Goal: Find specific page/section: Find specific page/section

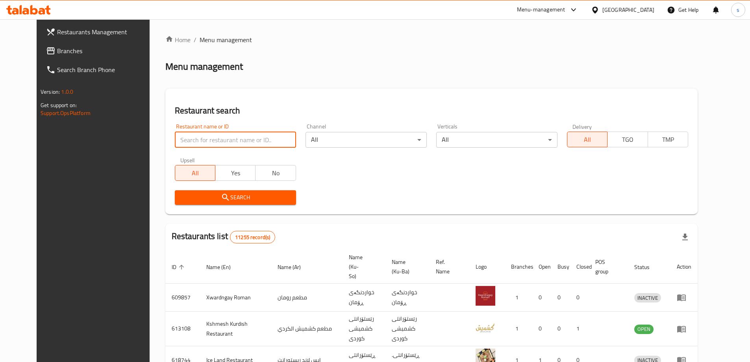
click at [189, 138] on input "search" at bounding box center [235, 140] width 121 height 16
paste input "Burger Time"
type input "Burger Time"
click button "Search" at bounding box center [235, 197] width 121 height 15
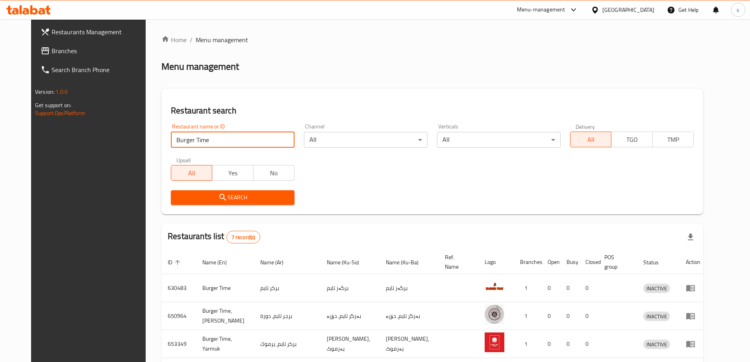
scroll to position [33, 0]
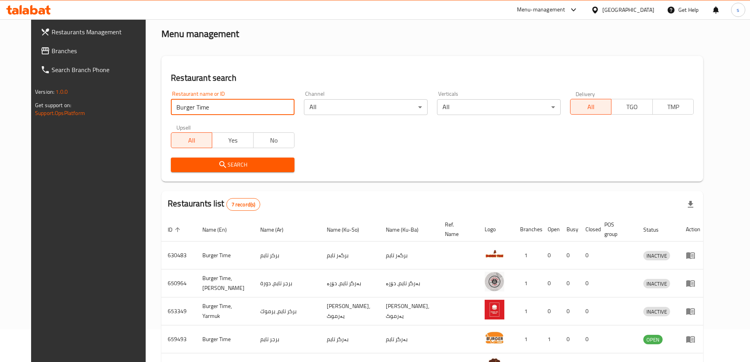
click at [52, 47] on span "Branches" at bounding box center [101, 50] width 98 height 9
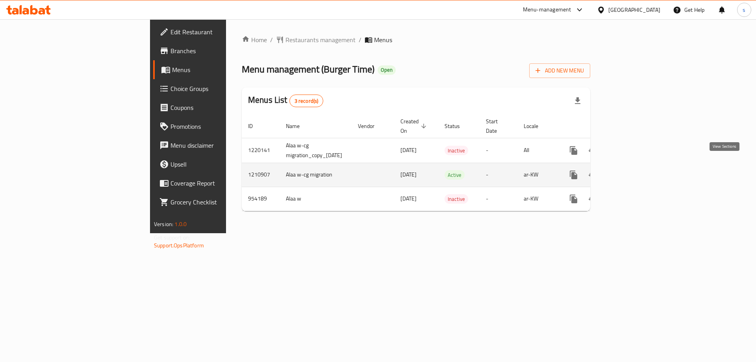
click at [635, 170] on icon "enhanced table" at bounding box center [630, 174] width 9 height 9
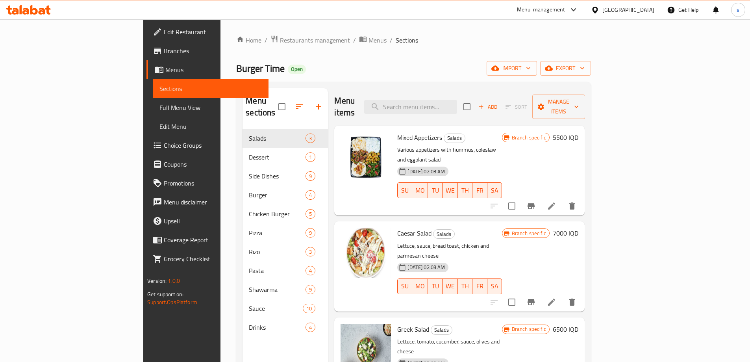
click at [160, 108] on span "Full Menu View" at bounding box center [211, 107] width 103 height 9
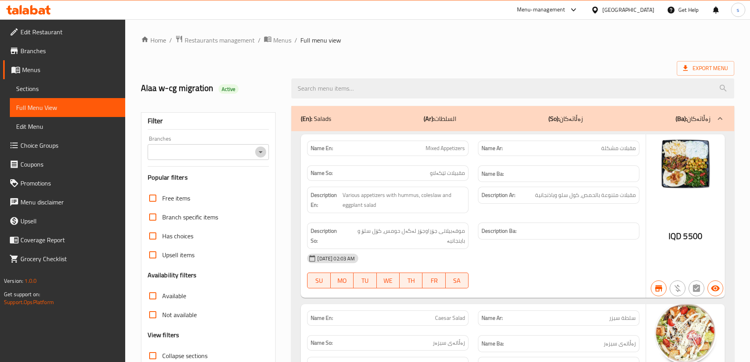
click at [260, 152] on icon "Open" at bounding box center [260, 151] width 9 height 9
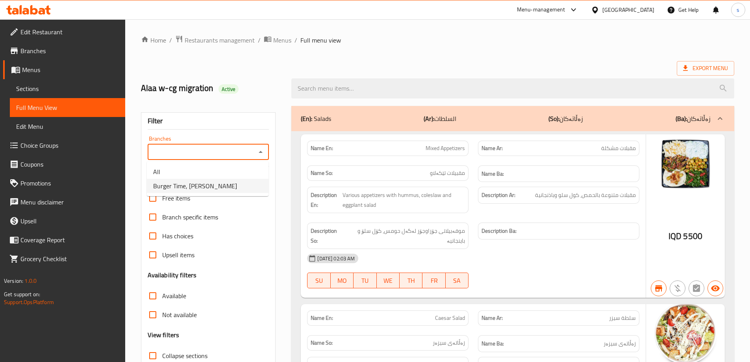
click at [251, 183] on li "Burger Time, Khanzad" at bounding box center [208, 186] width 122 height 14
type input "Burger Time, Khanzad"
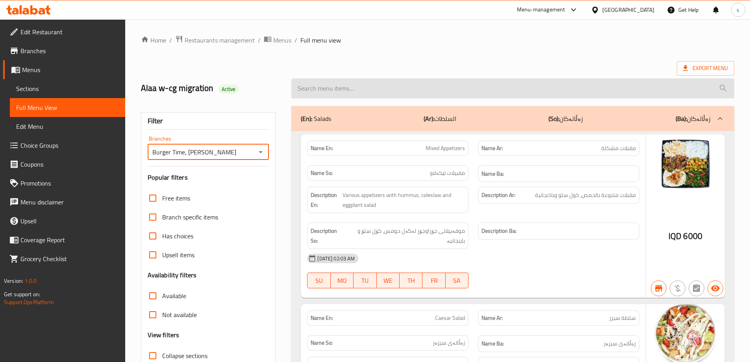
click at [375, 89] on input "search" at bounding box center [513, 88] width 443 height 20
paste input "Caesar Salad"
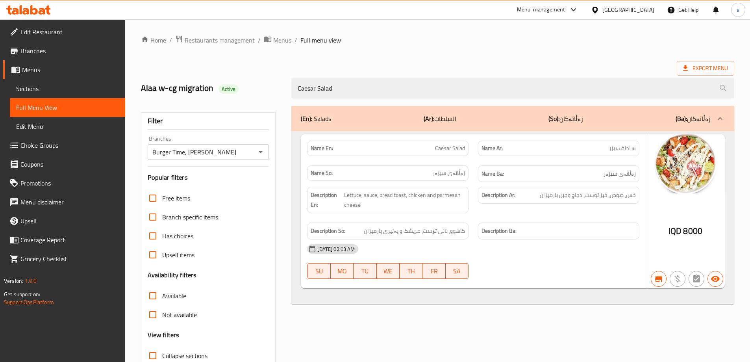
scroll to position [57, 0]
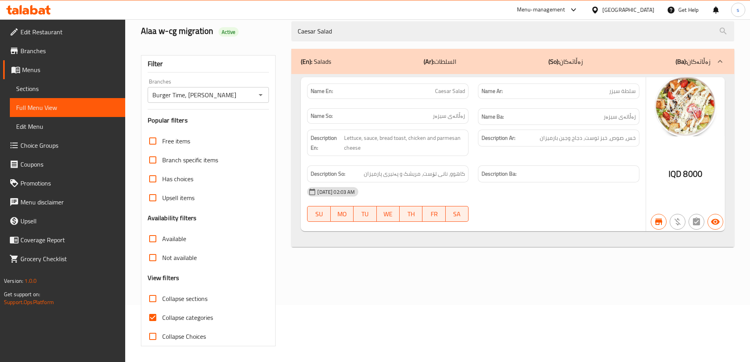
type input "Caesar Salad"
click at [153, 314] on input "Collapse categories" at bounding box center [152, 317] width 19 height 19
checkbox input "false"
click at [22, 8] on icon at bounding box center [21, 9] width 2 height 9
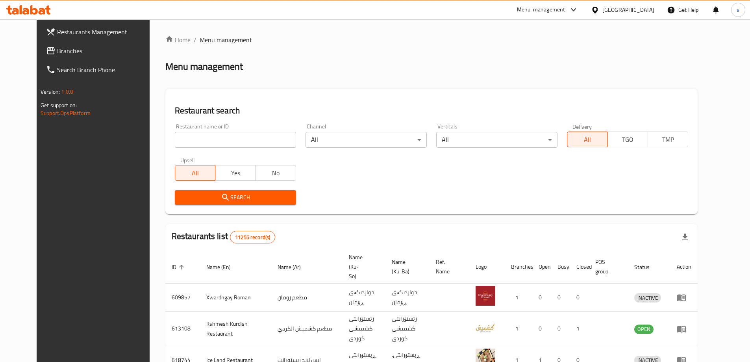
click at [191, 139] on input "search" at bounding box center [235, 140] width 121 height 16
paste input "Honey Burger, Al Hurrya"
click button "Search" at bounding box center [235, 197] width 121 height 15
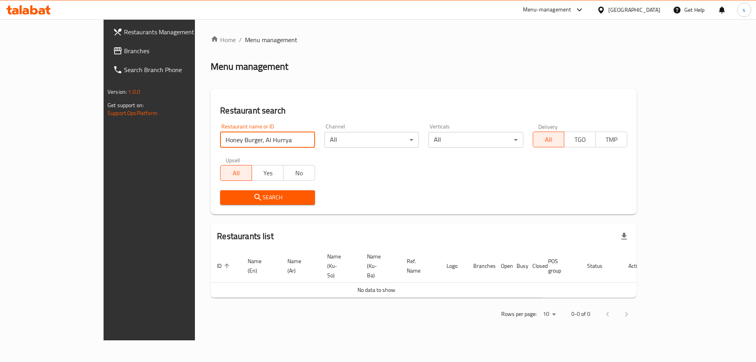
click at [239, 141] on input "Honey Burger, Al Hurrya" at bounding box center [267, 140] width 95 height 16
type input "Honey Burger"
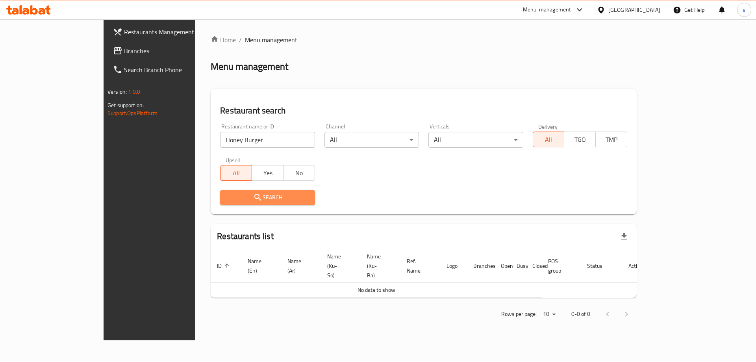
click at [227, 198] on span "Search" at bounding box center [268, 198] width 82 height 10
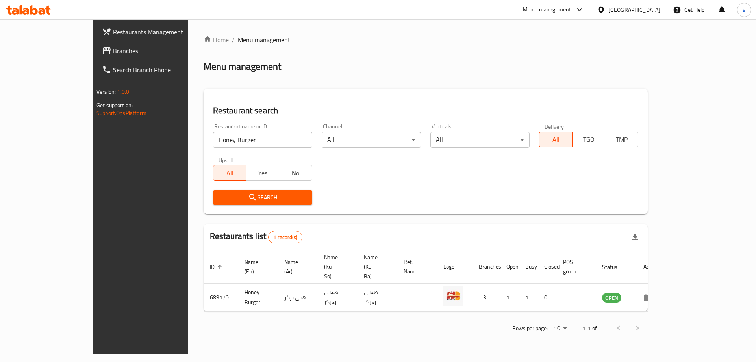
click at [113, 50] on span "Branches" at bounding box center [163, 50] width 100 height 9
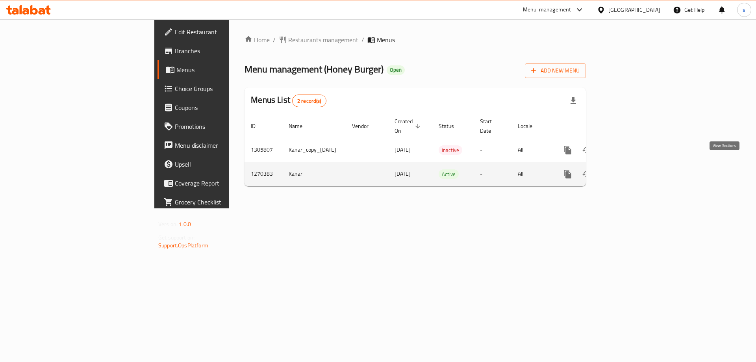
click at [629, 169] on icon "enhanced table" at bounding box center [624, 173] width 9 height 9
